Goal: Navigation & Orientation: Find specific page/section

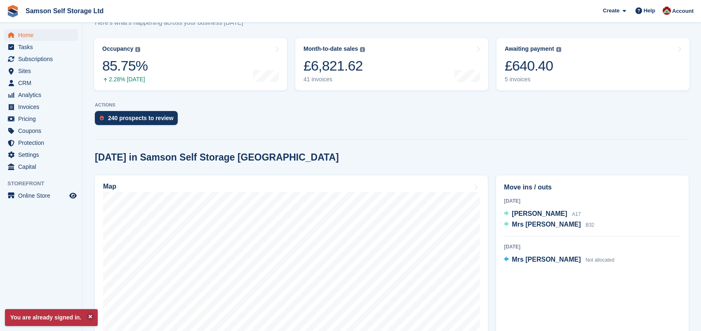
scroll to position [110, 0]
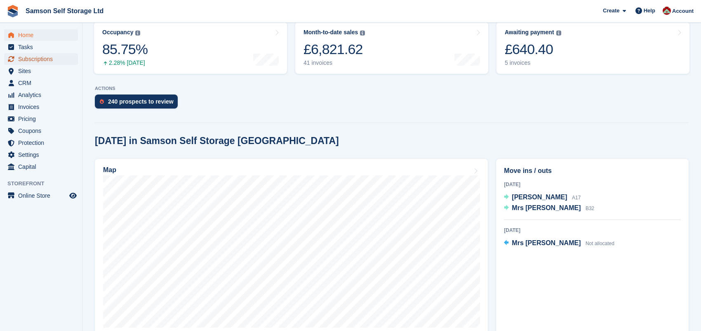
click at [41, 60] on span "Subscriptions" at bounding box center [42, 59] width 49 height 12
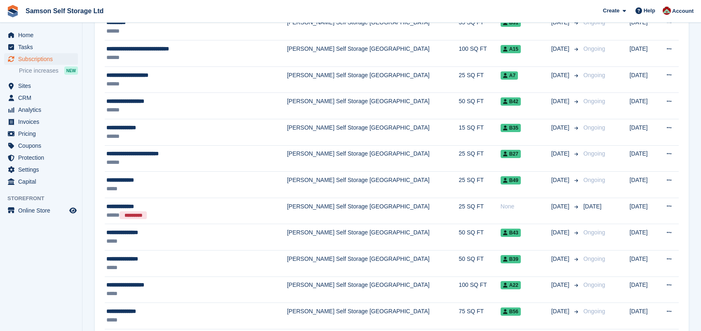
scroll to position [321, 0]
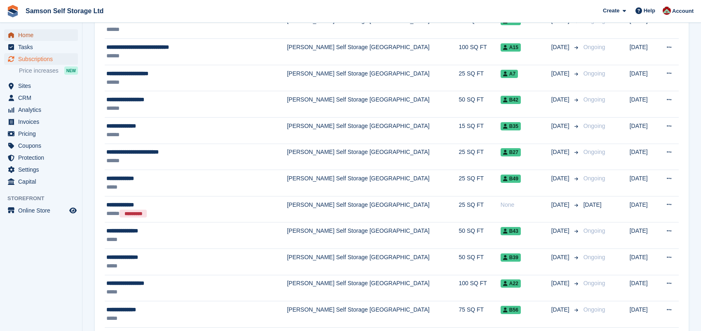
click at [31, 33] on span "Home" at bounding box center [42, 35] width 49 height 12
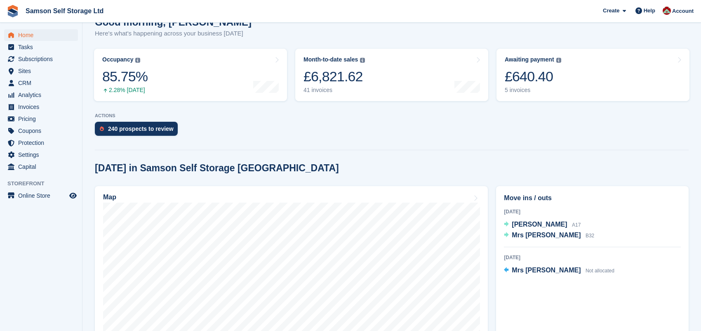
scroll to position [99, 0]
